Goal: Transaction & Acquisition: Subscribe to service/newsletter

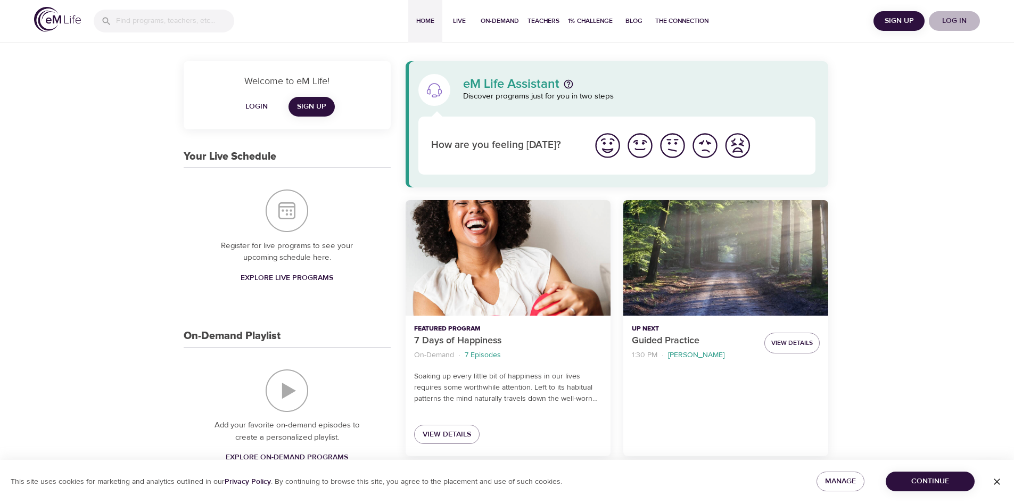
click at [944, 20] on span "Log in" at bounding box center [954, 20] width 43 height 13
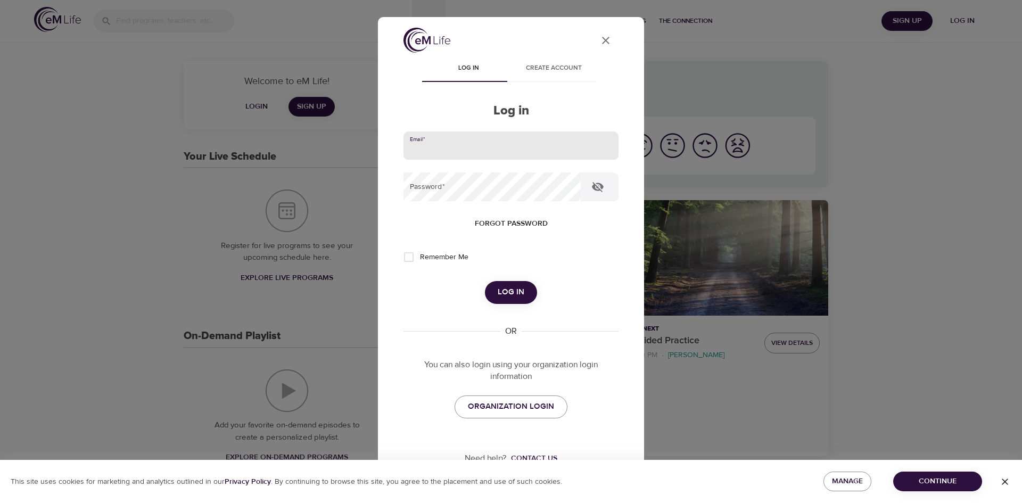
click at [511, 145] on input "email" at bounding box center [510, 145] width 215 height 29
type input "[PERSON_NAME][EMAIL_ADDRESS][PERSON_NAME][DOMAIN_NAME]"
click at [485, 281] on button "Log in" at bounding box center [511, 292] width 52 height 22
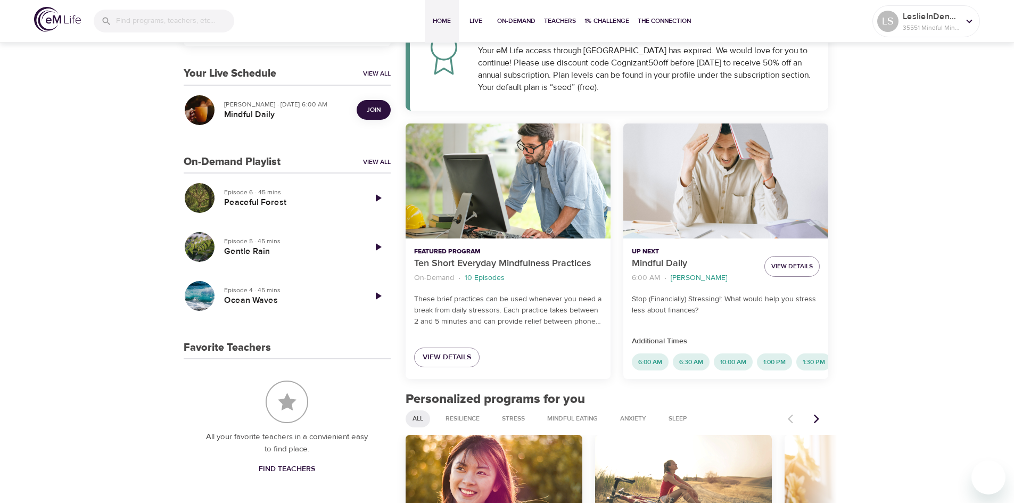
scroll to position [214, 0]
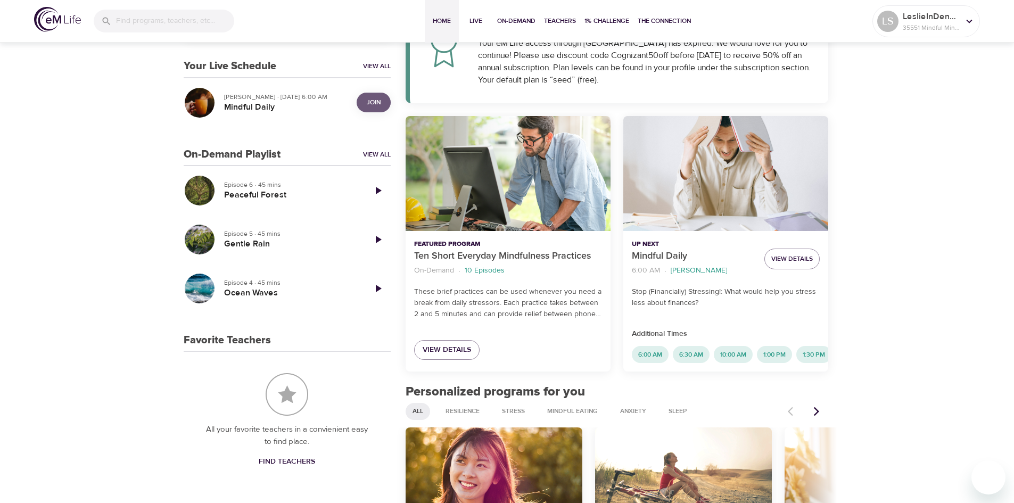
click at [378, 101] on span "Join" at bounding box center [374, 102] width 14 height 11
